Goal: Transaction & Acquisition: Purchase product/service

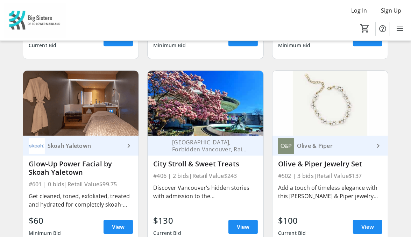
scroll to position [1736, 0]
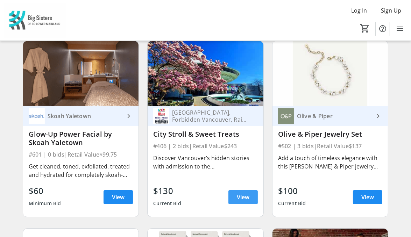
click at [243, 202] on span "View" at bounding box center [243, 197] width 13 height 8
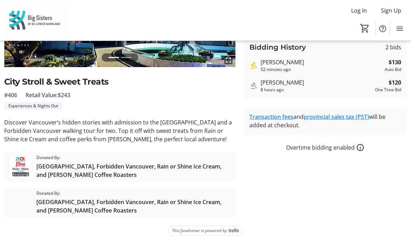
scroll to position [133, 0]
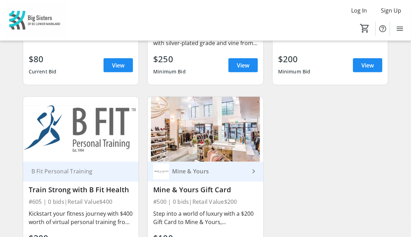
scroll to position [3031, 0]
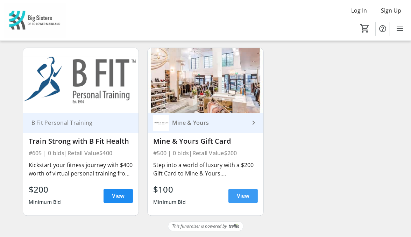
click at [241, 200] on span "View" at bounding box center [243, 196] width 13 height 8
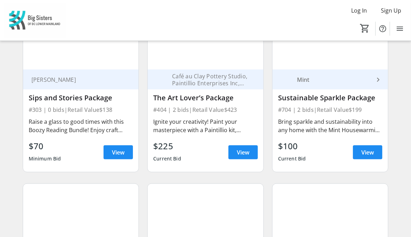
scroll to position [2728, 0]
